Goal: Information Seeking & Learning: Learn about a topic

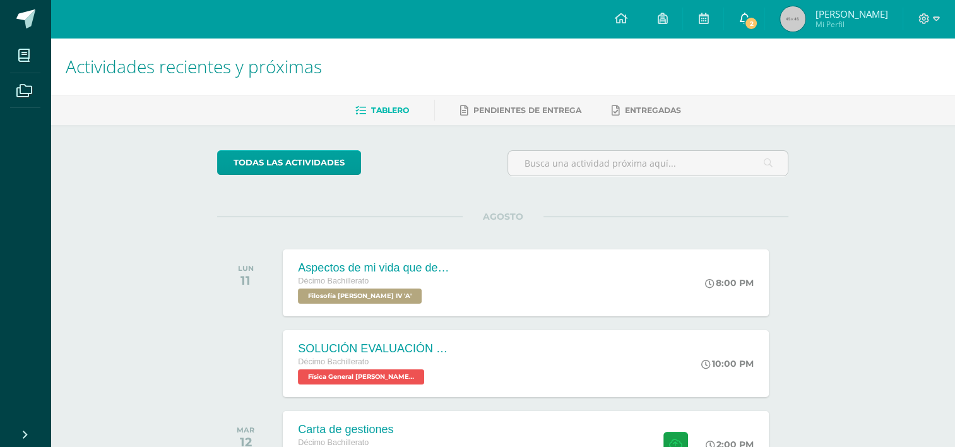
click at [749, 19] on icon at bounding box center [744, 18] width 10 height 11
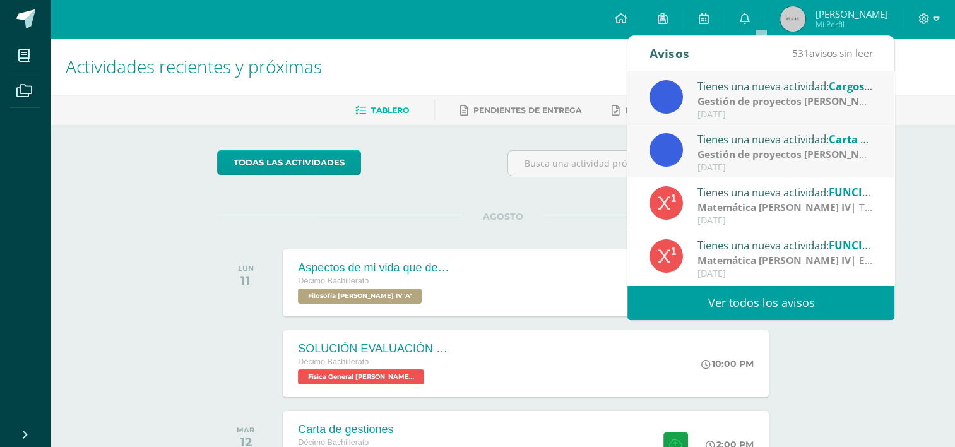
click at [722, 112] on div "[DATE]" at bounding box center [784, 114] width 175 height 11
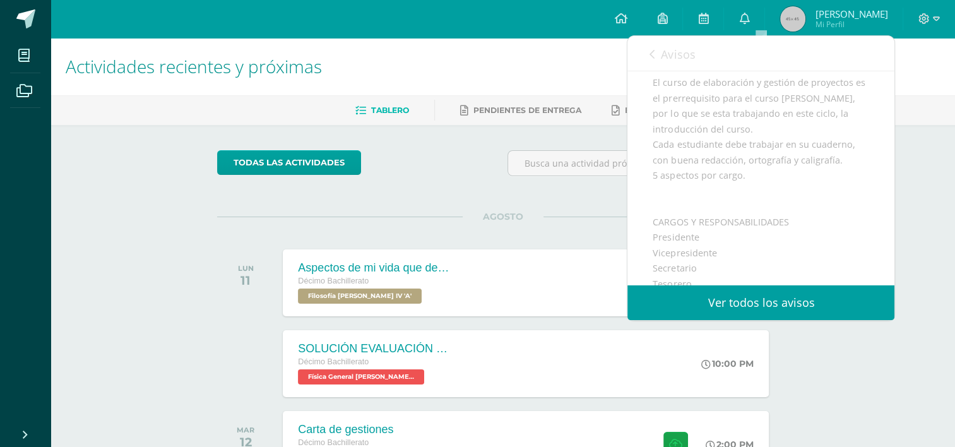
scroll to position [63, 0]
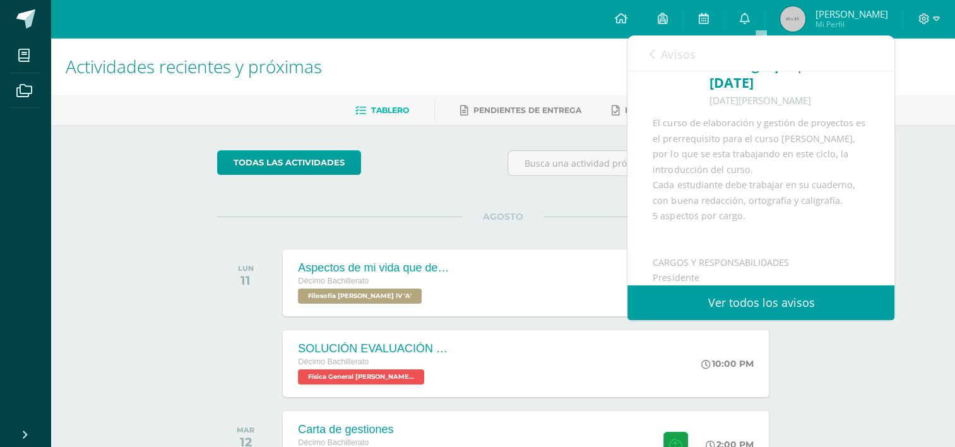
click at [667, 56] on span "Avisos" at bounding box center [678, 54] width 34 height 15
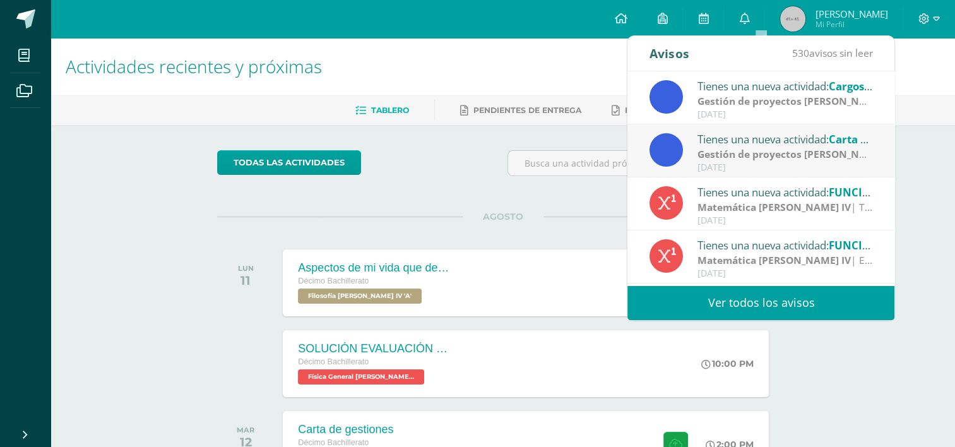
click at [720, 155] on strong "Gestión de proyectos [PERSON_NAME] IV" at bounding box center [796, 154] width 199 height 14
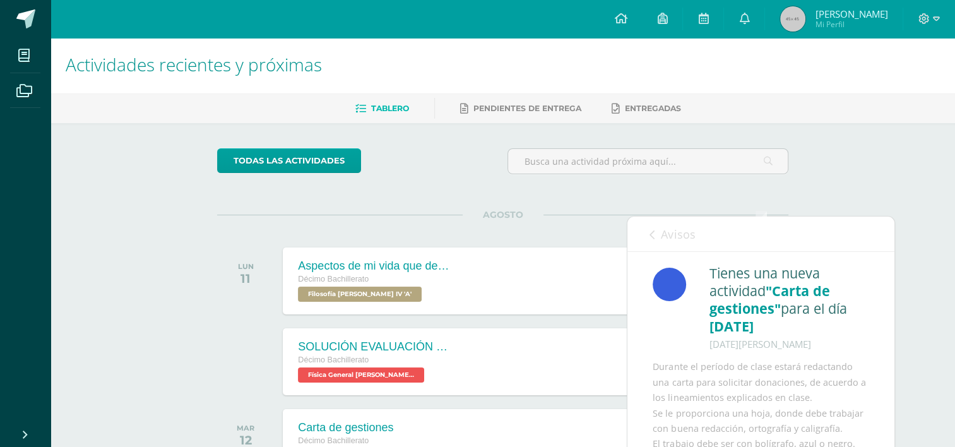
scroll to position [0, 0]
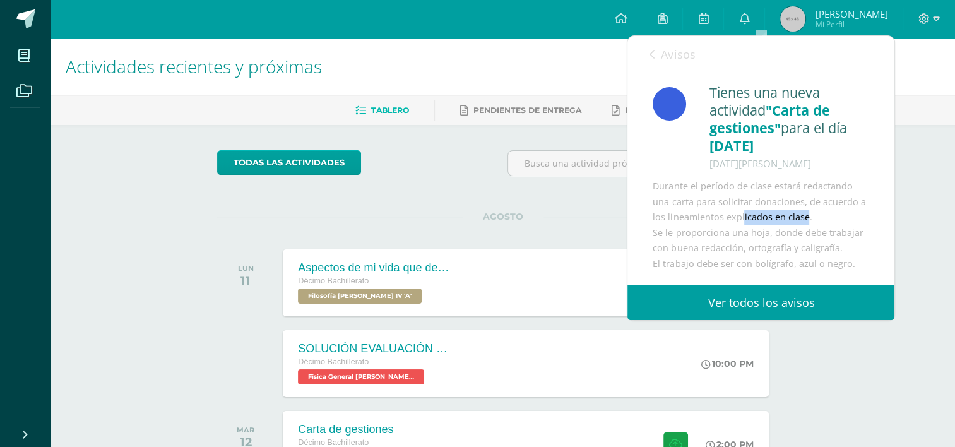
drag, startPoint x: 712, startPoint y: 224, endPoint x: 776, endPoint y: 222, distance: 64.4
click at [776, 222] on div "Durante el período de clase estará redactando una carta para solicitar donacion…" at bounding box center [761, 225] width 216 height 93
drag, startPoint x: 776, startPoint y: 222, endPoint x: 730, endPoint y: 242, distance: 50.3
click at [730, 242] on div "Durante el período de clase estará redactando una carta para solicitar donacion…" at bounding box center [761, 225] width 216 height 93
click at [677, 45] on link "Avisos" at bounding box center [671, 54] width 45 height 36
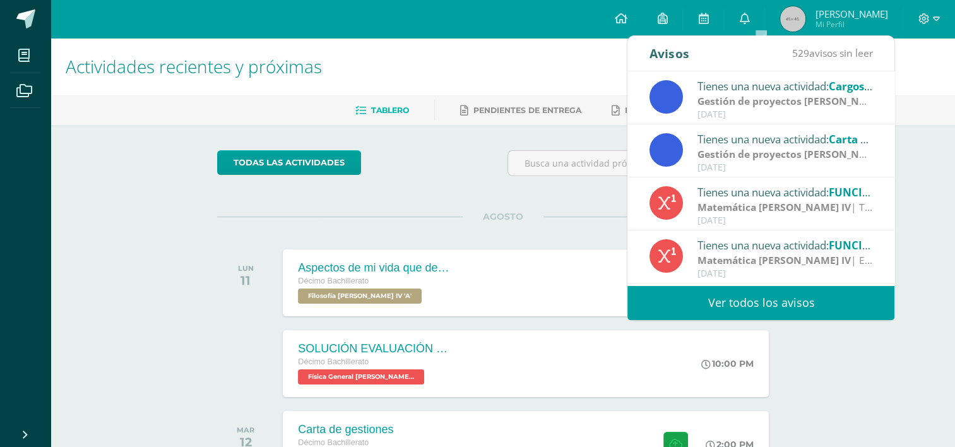
click at [407, 166] on div "todas las Actividades" at bounding box center [333, 168] width 242 height 36
